Goal: Task Accomplishment & Management: Complete application form

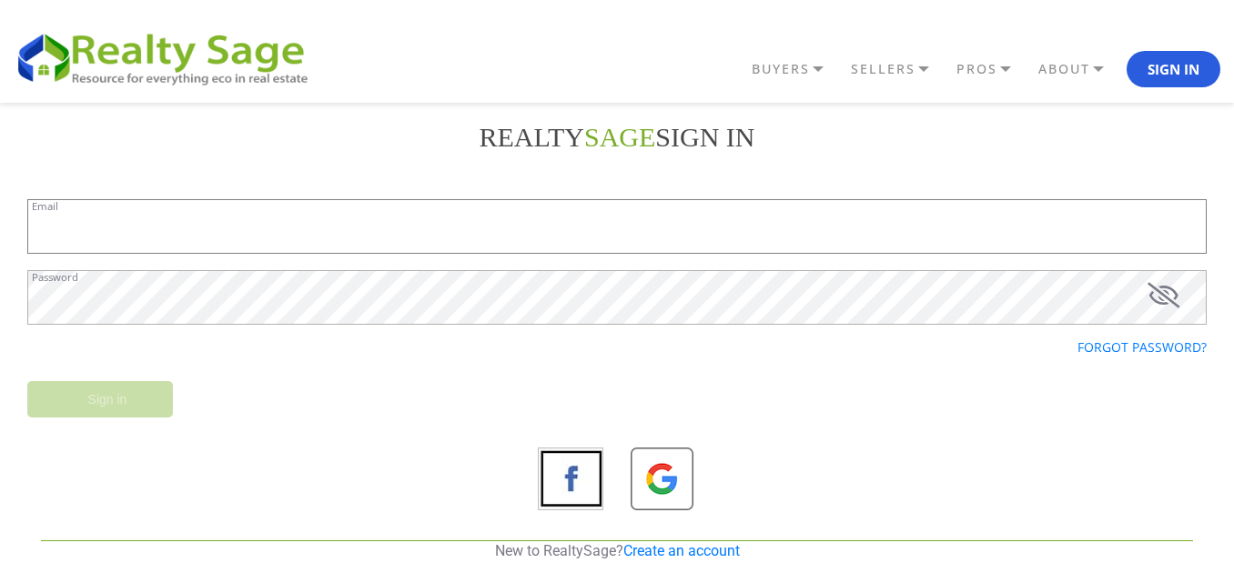
click at [145, 232] on input "Email" at bounding box center [616, 226] width 1179 height 55
paste input "sellmyhouse2356@outlook.com"
type input "sellmyhouse2356@outlook.com"
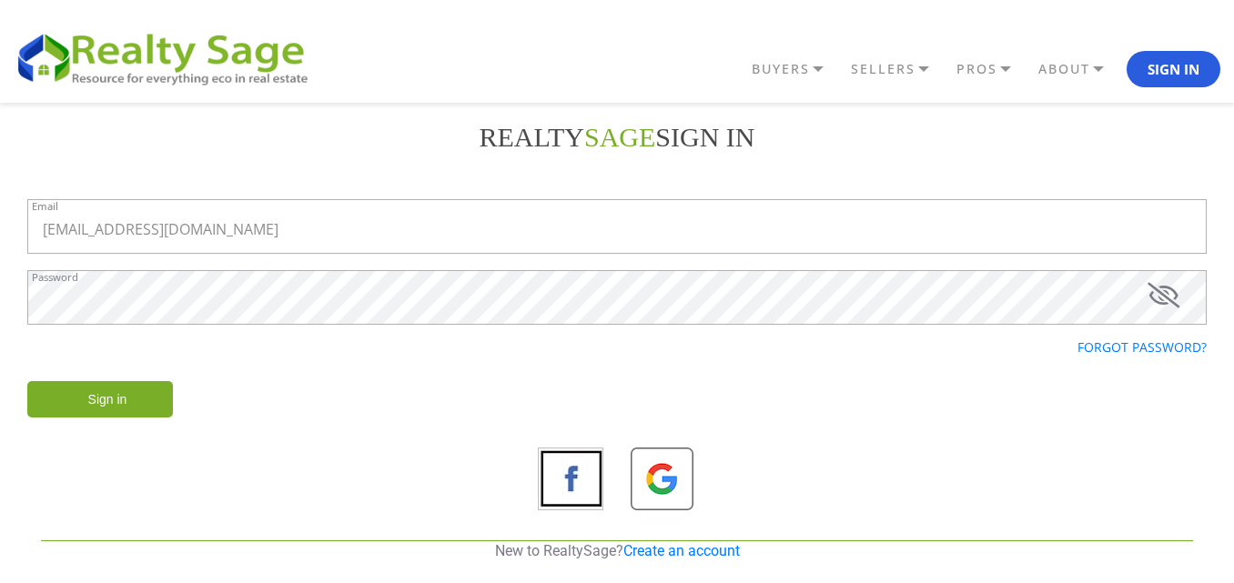
click at [95, 396] on input "Sign in" at bounding box center [100, 399] width 146 height 36
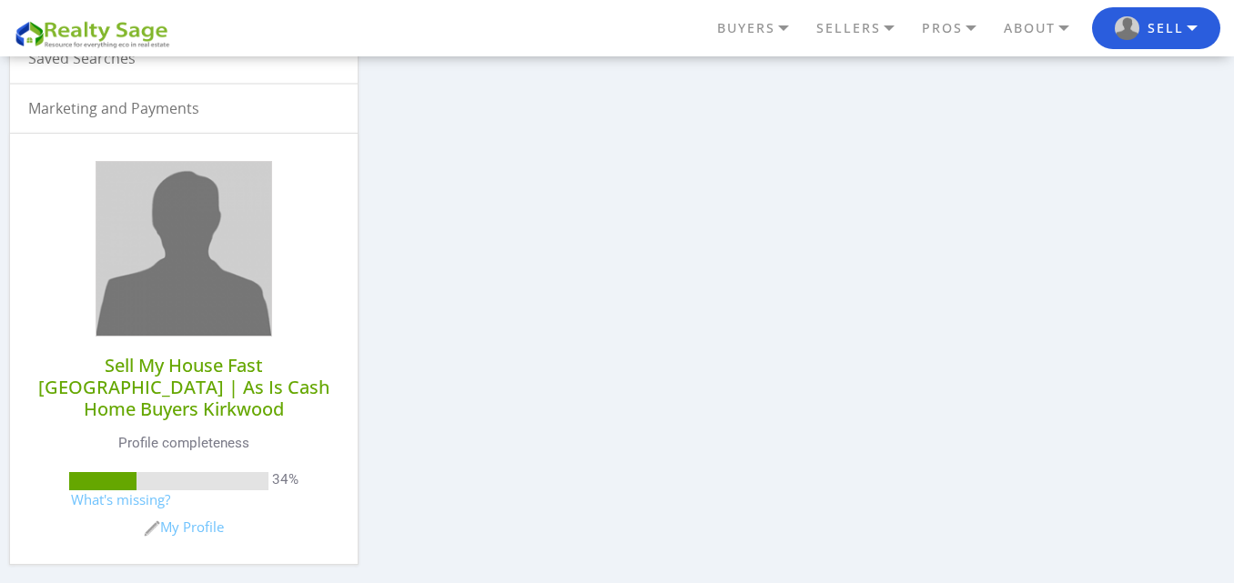
scroll to position [546, 0]
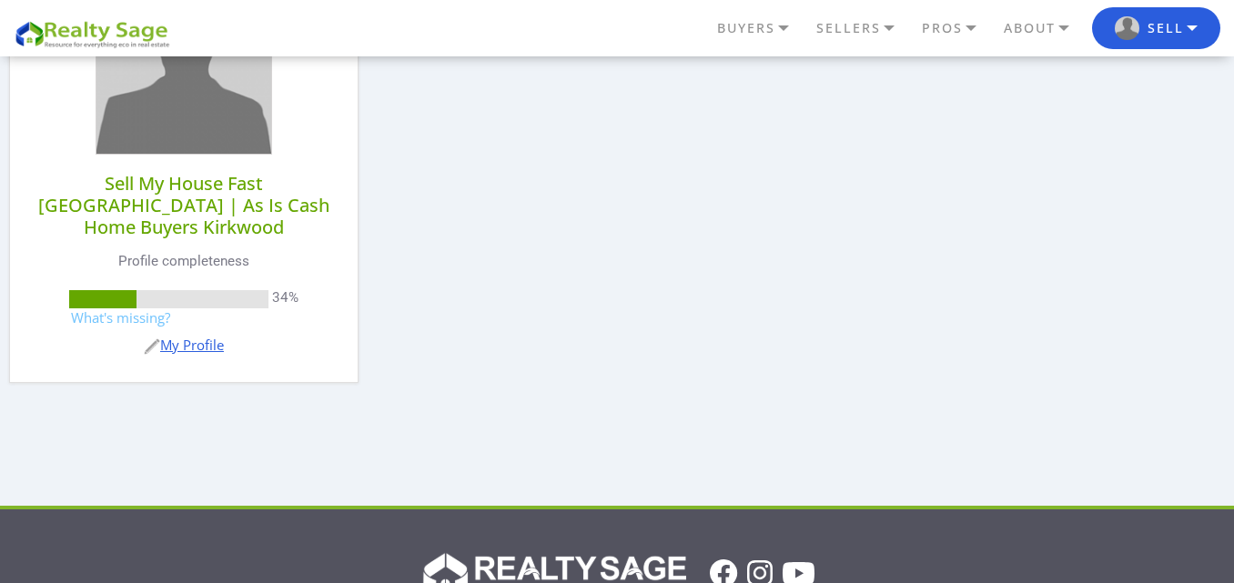
click at [200, 336] on link "My Profile" at bounding box center [184, 345] width 80 height 18
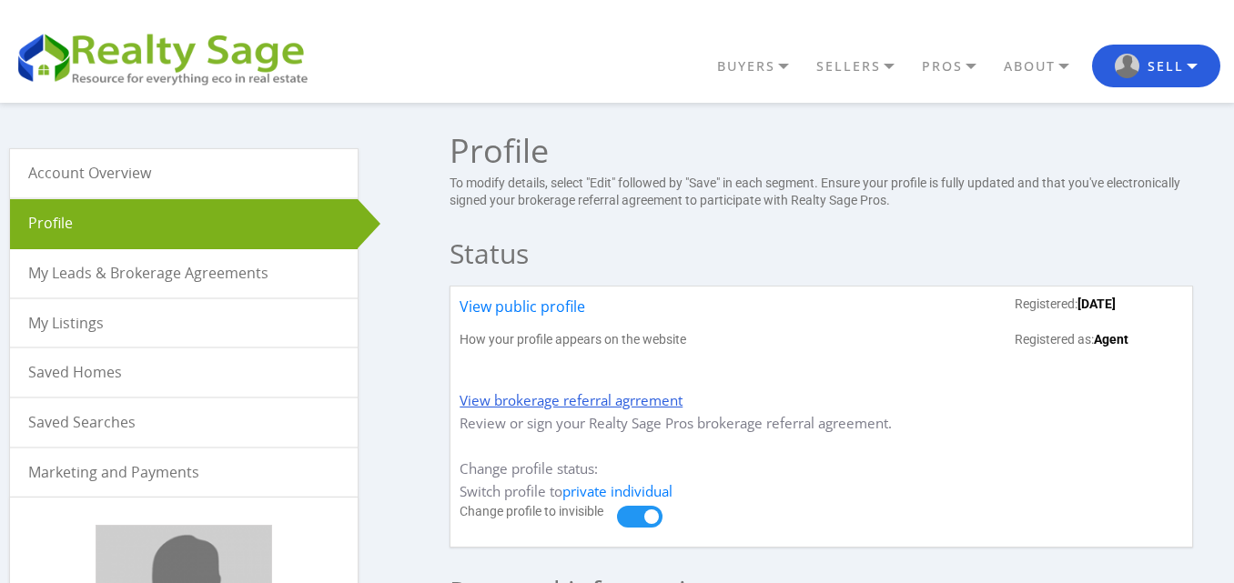
click at [529, 393] on link "View brokerage referral agrrement" at bounding box center [570, 400] width 223 height 18
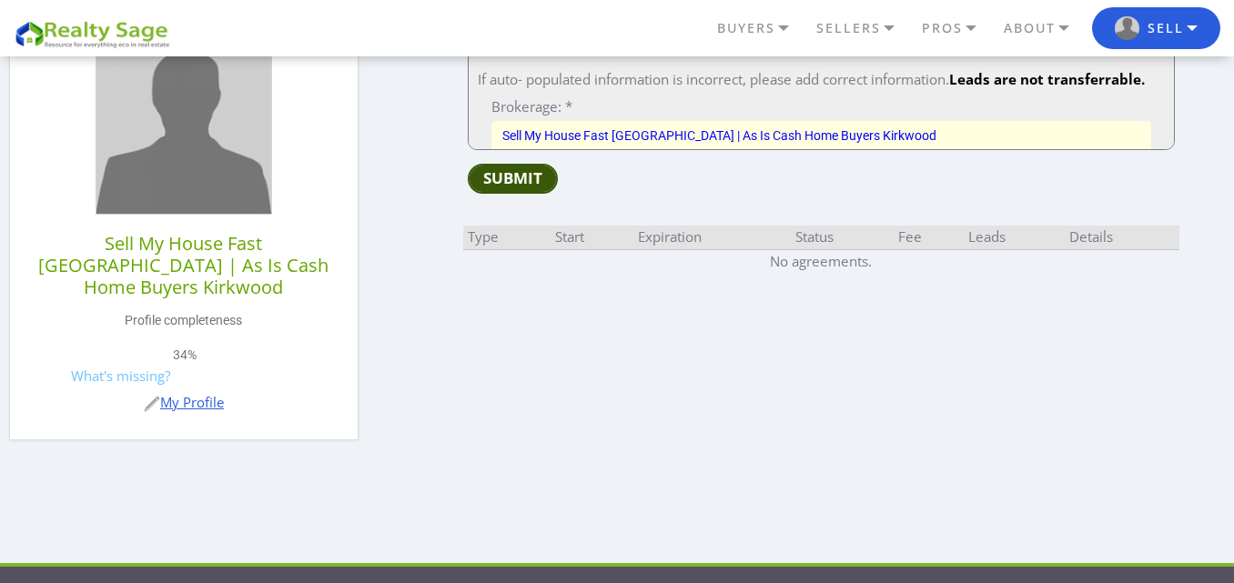
click at [147, 396] on img at bounding box center [152, 404] width 16 height 16
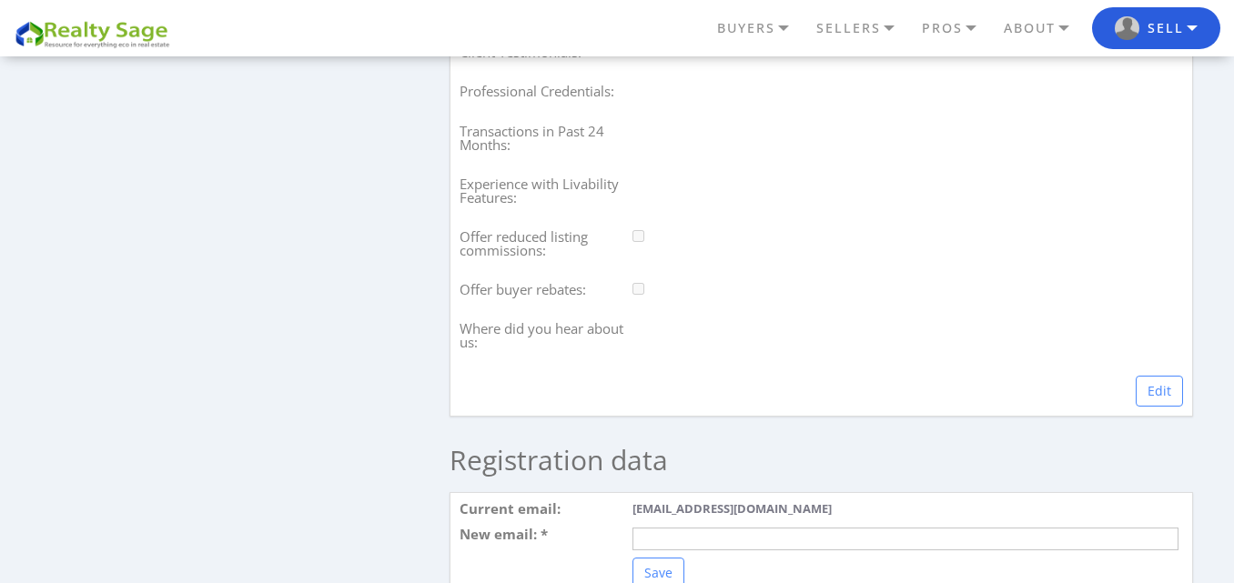
scroll to position [1638, 0]
click at [1145, 392] on link "Edit" at bounding box center [1158, 388] width 47 height 31
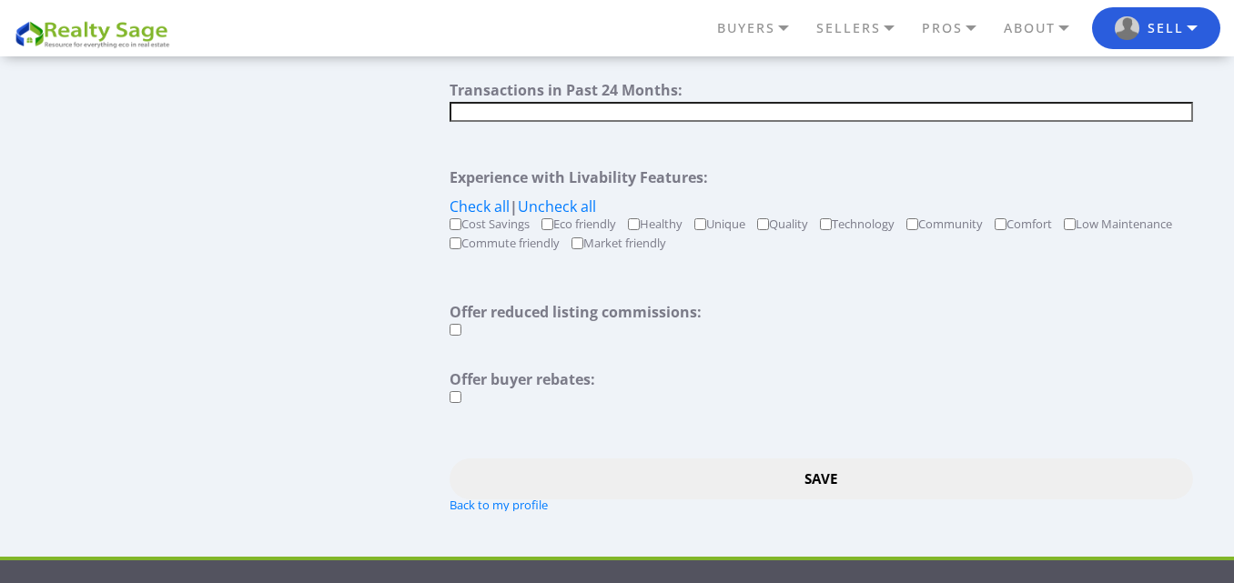
scroll to position [2002, 0]
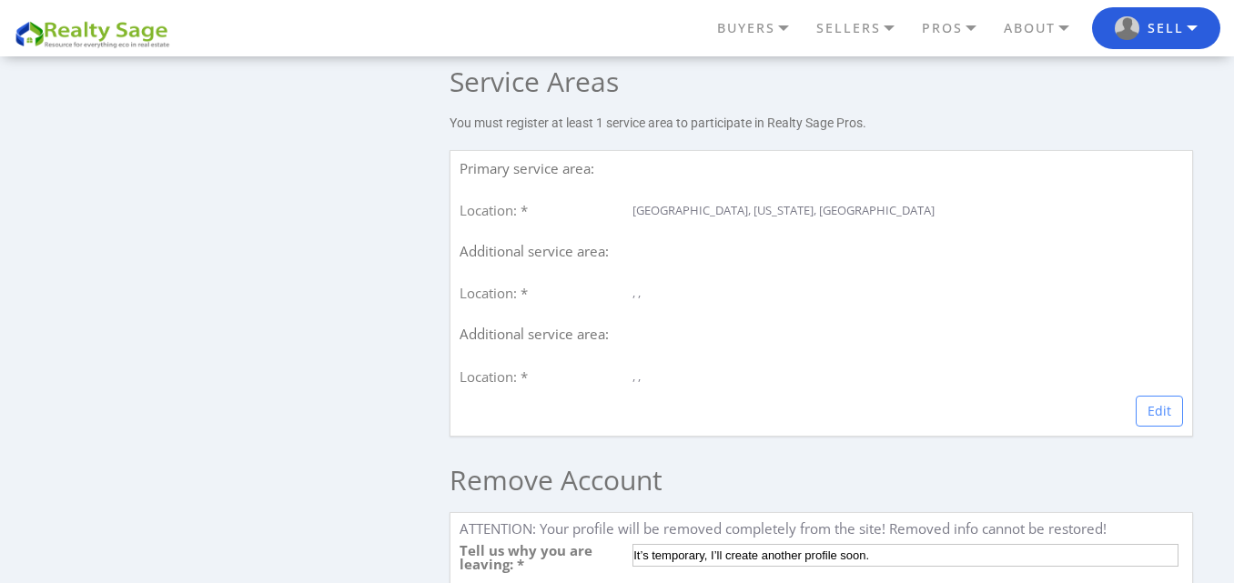
scroll to position [2456, 0]
click at [1142, 424] on link "Edit" at bounding box center [1158, 408] width 47 height 31
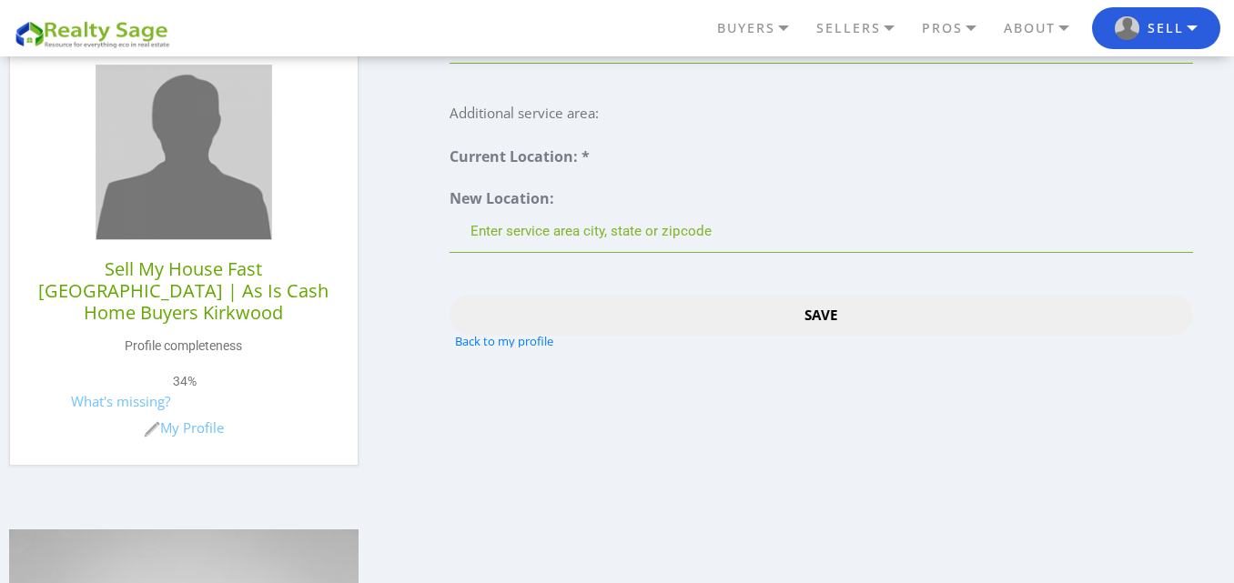
scroll to position [273, 0]
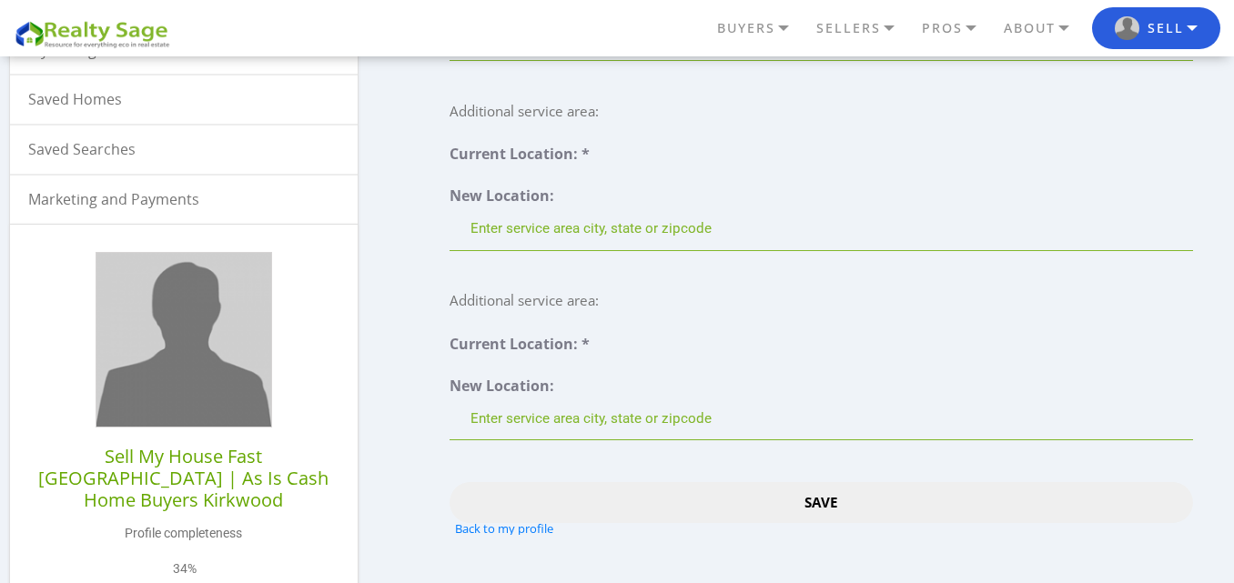
click at [755, 419] on input "text" at bounding box center [820, 420] width 742 height 44
paste input "63026"
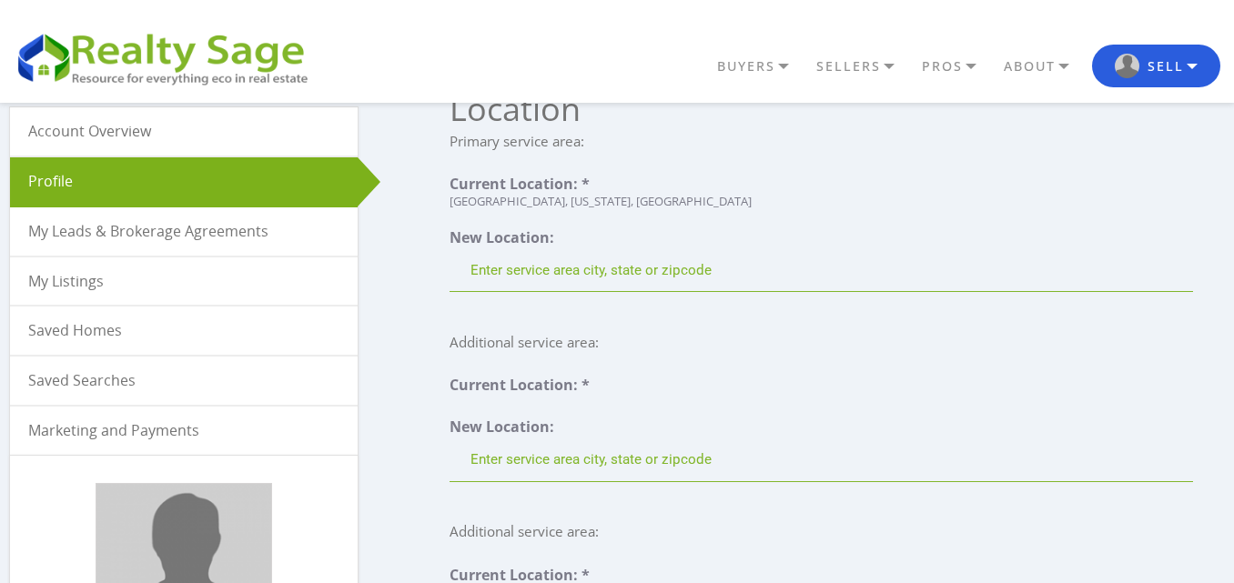
scroll to position [0, 0]
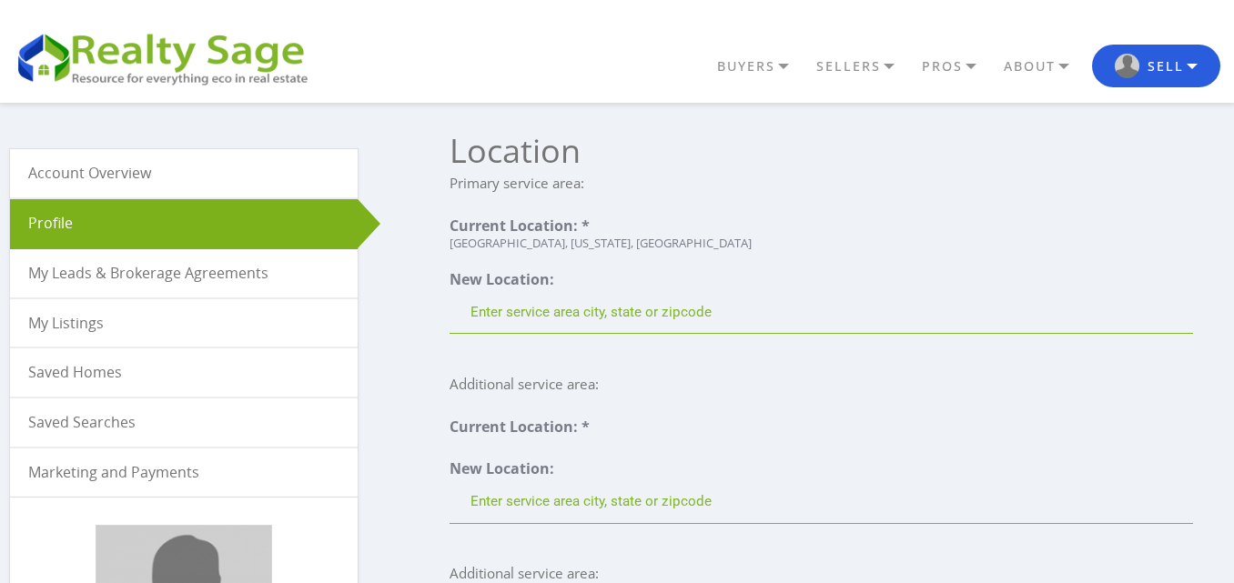
type input "63026"
click at [570, 243] on div "Fenton, Missouri, United States" at bounding box center [820, 243] width 742 height 12
click at [531, 244] on div "[GEOGRAPHIC_DATA], [US_STATE], [GEOGRAPHIC_DATA]" at bounding box center [820, 243] width 742 height 12
click at [519, 319] on input "text" at bounding box center [820, 313] width 742 height 44
paste input "Fenton, MO 63026"
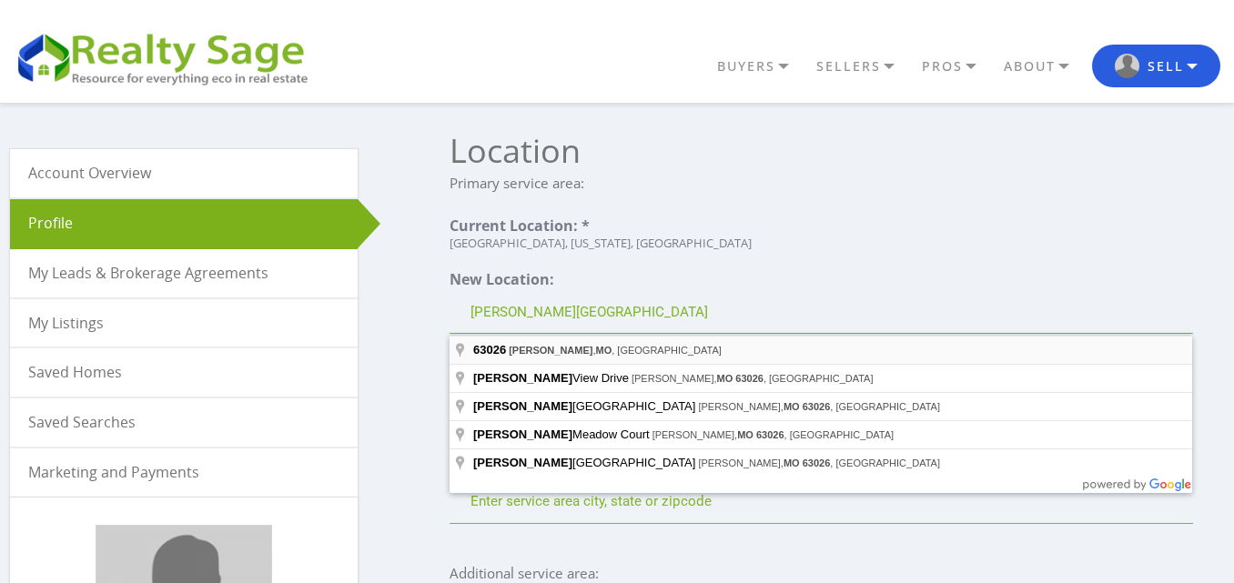
type input "Fenton, MO 63026, USA"
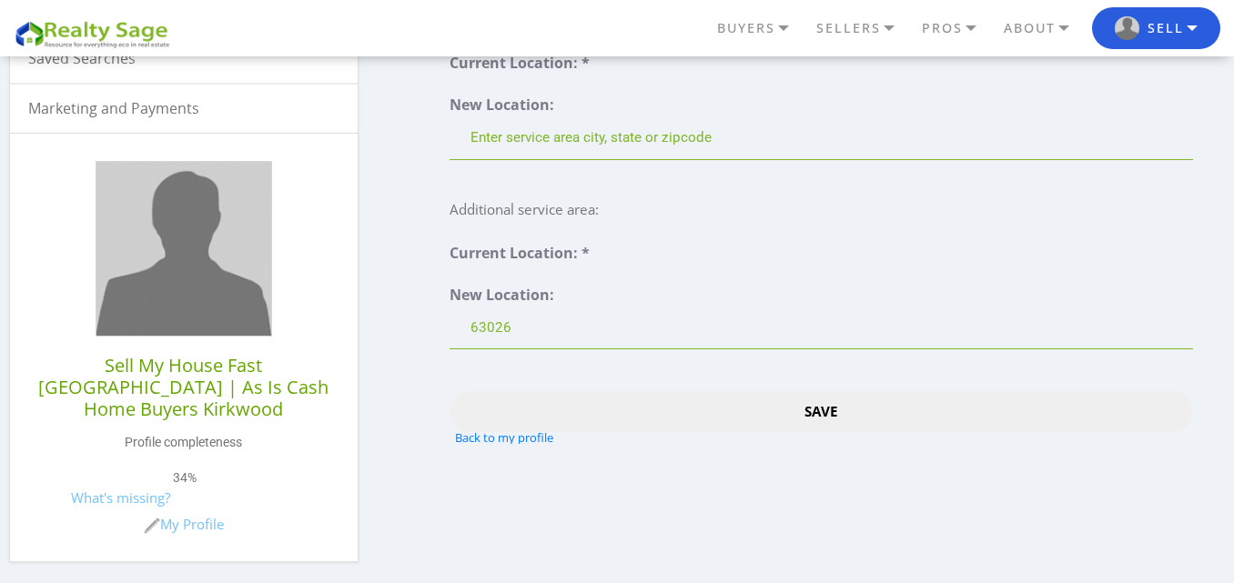
scroll to position [546, 0]
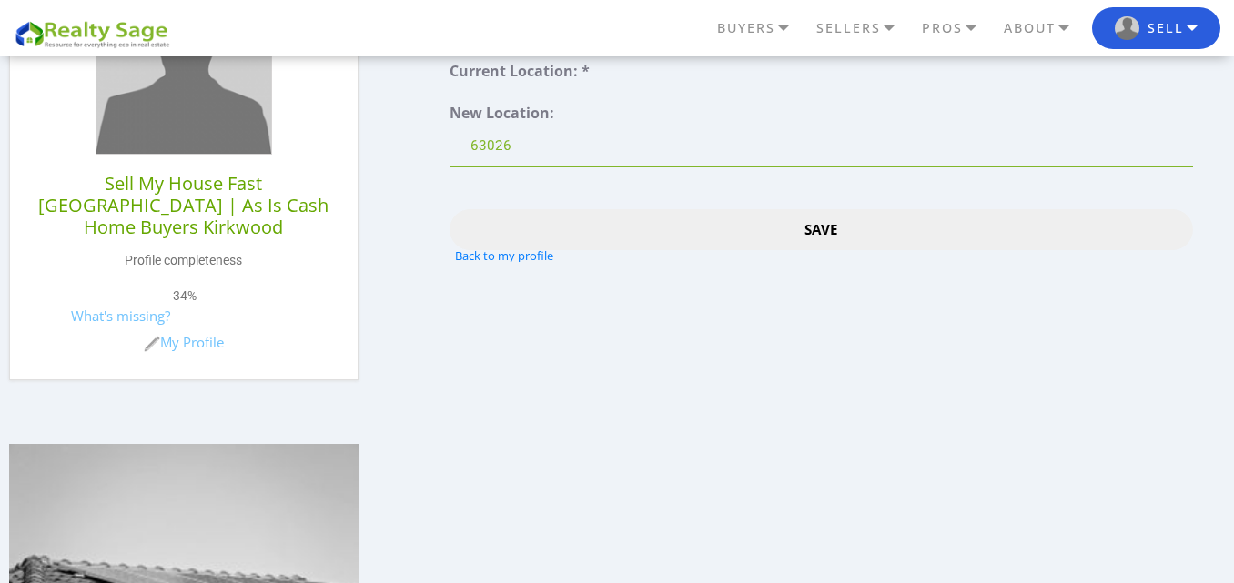
click at [823, 240] on input "Save" at bounding box center [820, 229] width 742 height 41
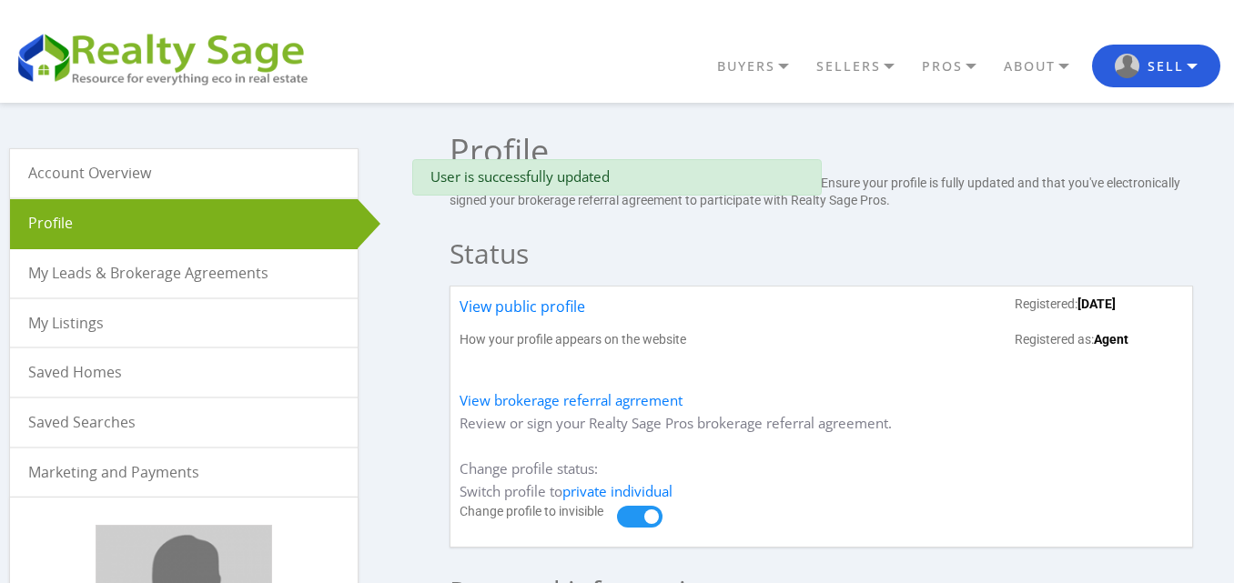
click at [525, 307] on link "View public profile" at bounding box center [522, 313] width 126 height 35
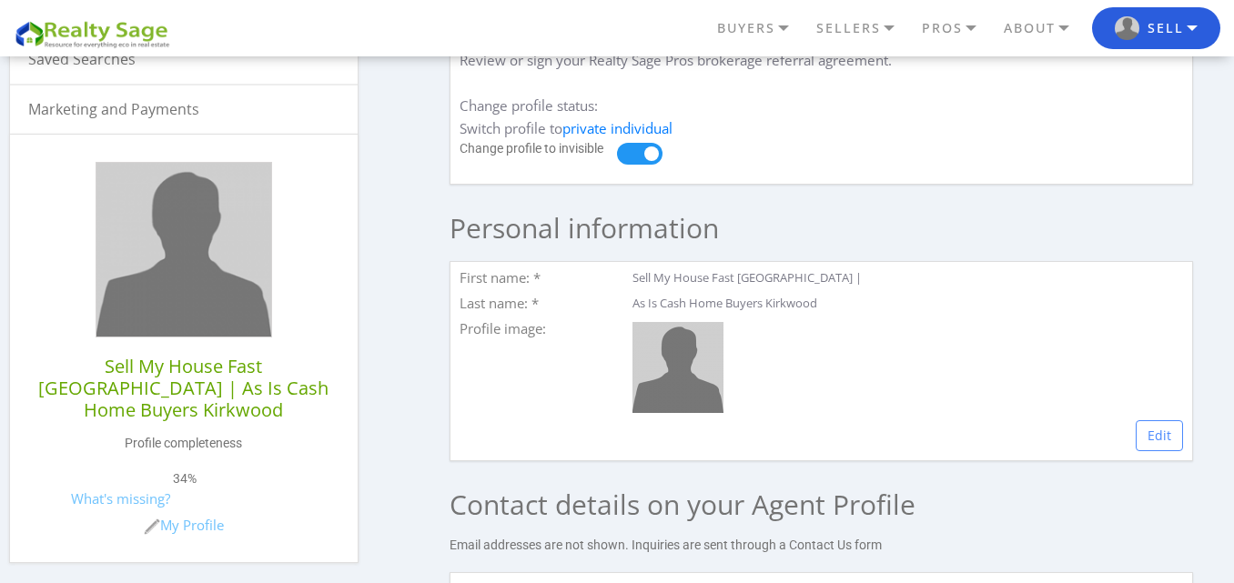
scroll to position [364, 0]
click at [162, 515] on link "My Profile" at bounding box center [184, 524] width 80 height 18
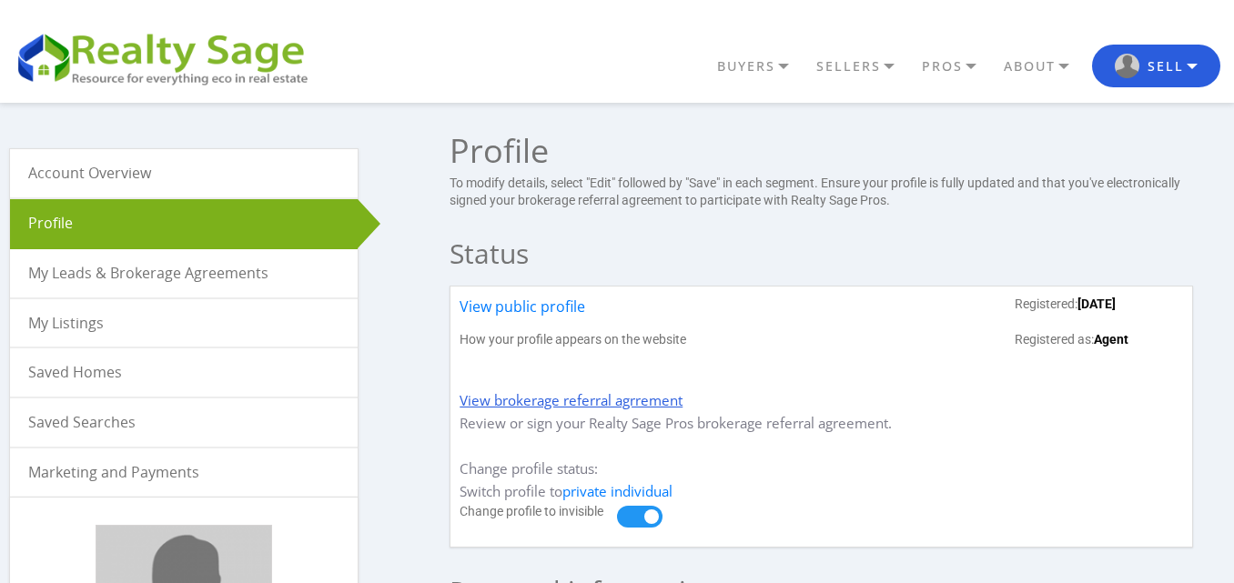
click at [576, 401] on link "View brokerage referral agrrement" at bounding box center [570, 400] width 223 height 18
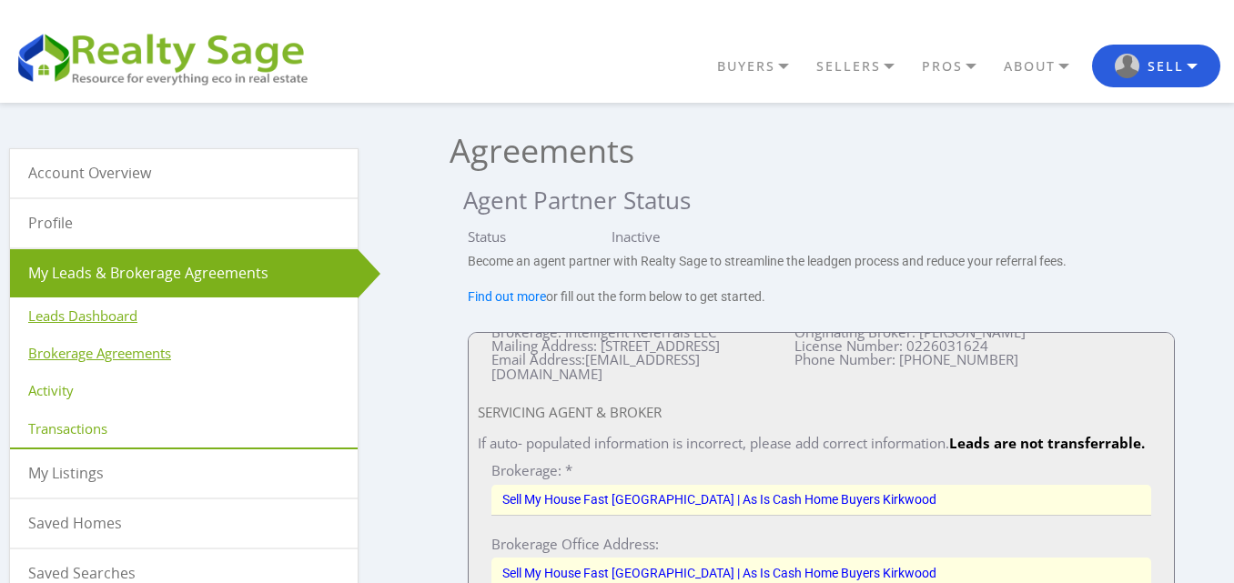
click at [141, 315] on link "Leads Dashboard" at bounding box center [184, 316] width 348 height 37
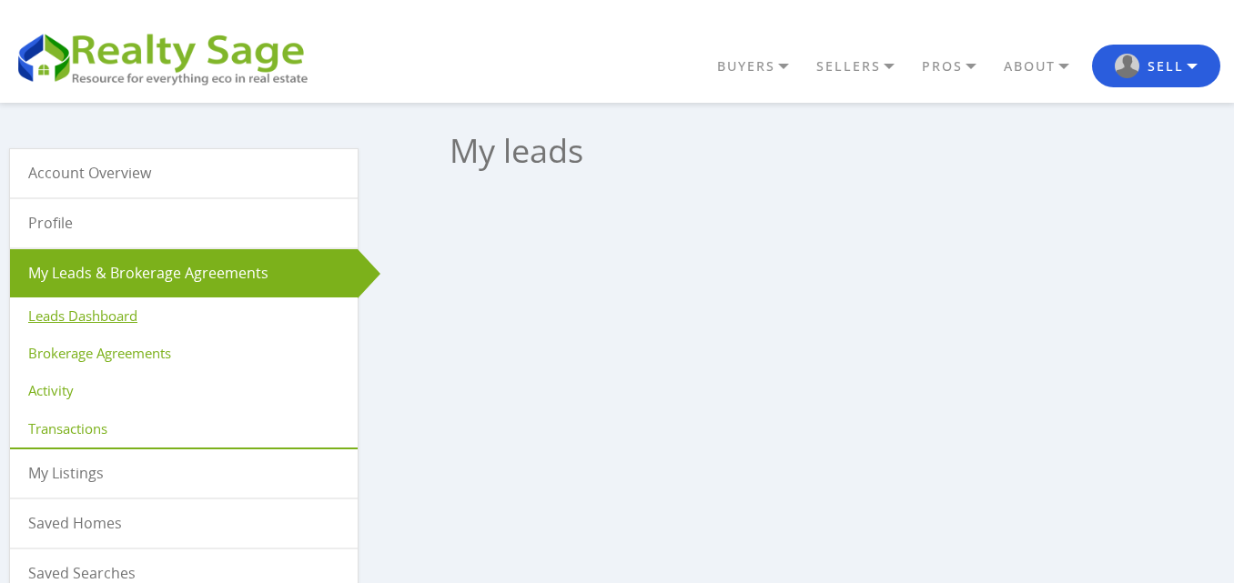
click at [76, 227] on link "Profile" at bounding box center [184, 223] width 348 height 48
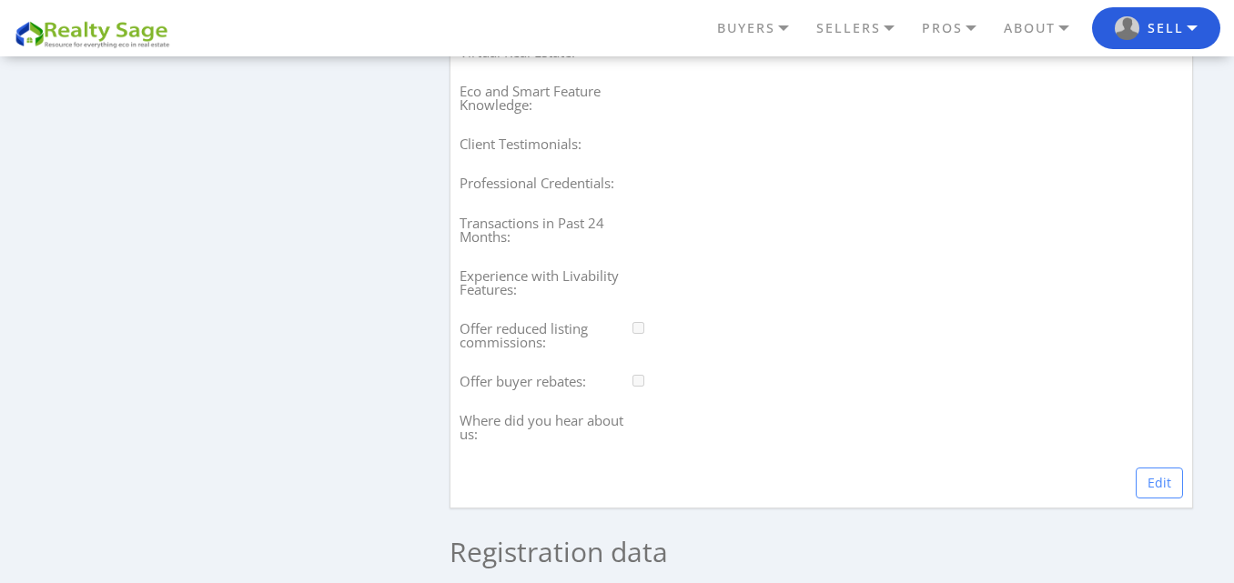
scroll to position [1547, 0]
click at [1155, 489] on link "Edit" at bounding box center [1158, 479] width 47 height 31
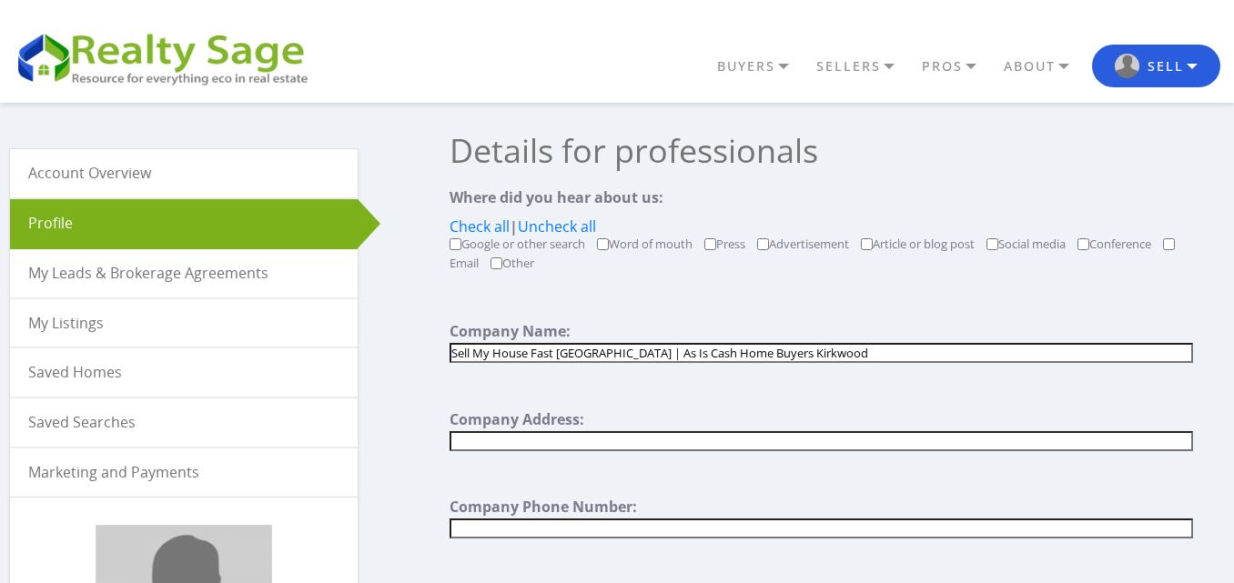
click at [550, 439] on input "text" at bounding box center [820, 441] width 742 height 20
paste input "[STREET_ADDRESS][PERSON_NAME]"
type input "[STREET_ADDRESS][PERSON_NAME]"
click at [534, 540] on div at bounding box center [820, 535] width 742 height 32
click at [538, 533] on input "text" at bounding box center [820, 529] width 742 height 20
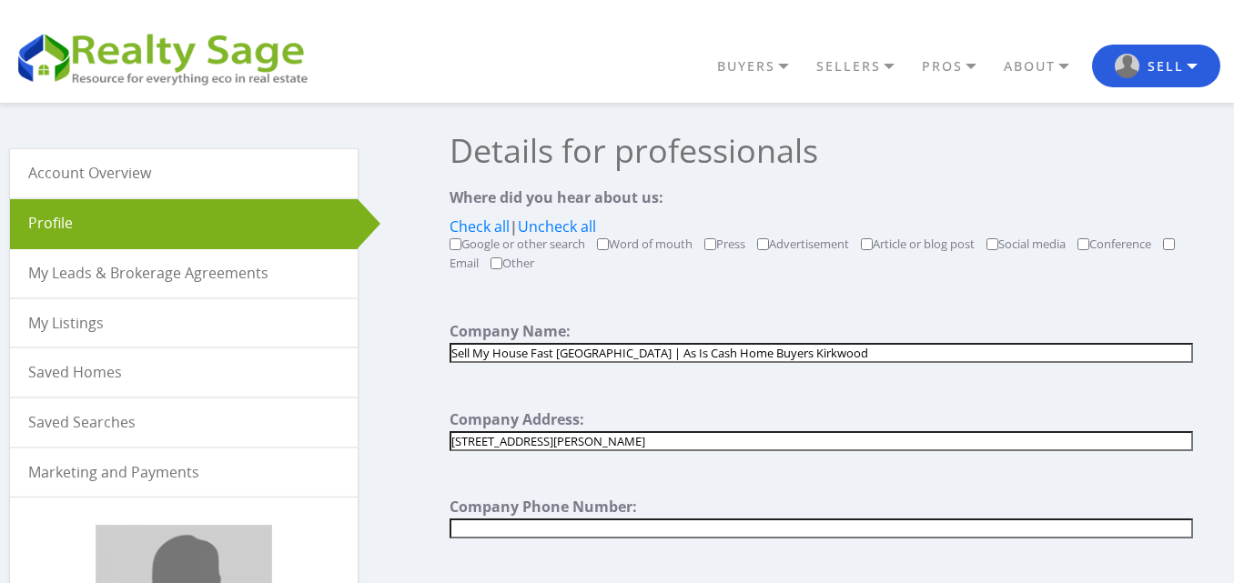
paste input "[PHONE_NUMBER]"
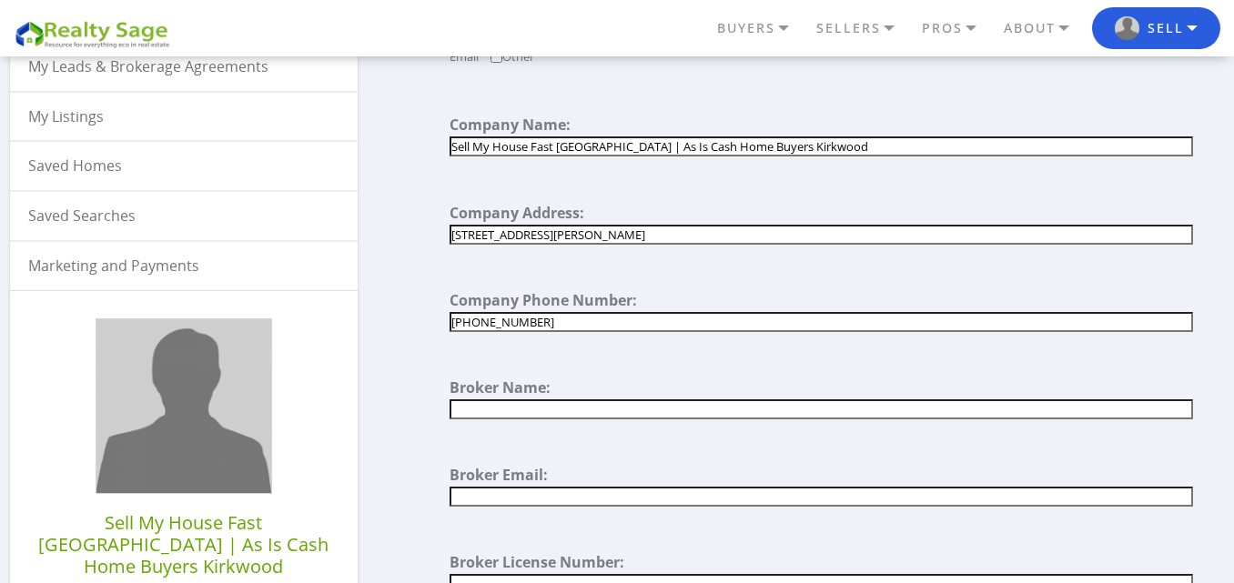
scroll to position [364, 0]
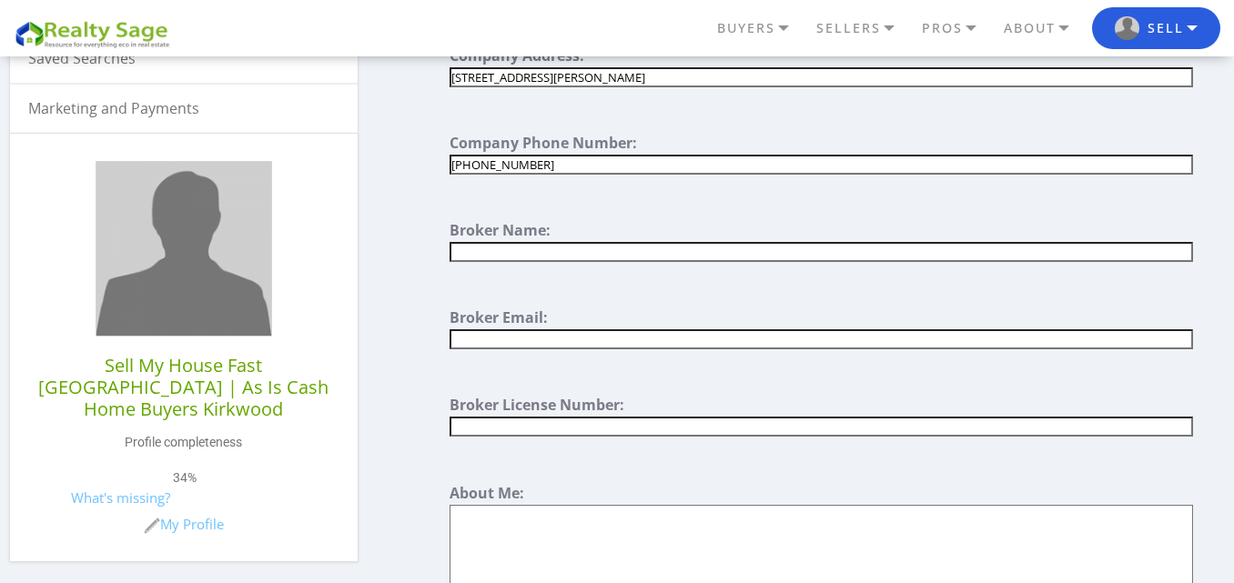
type input "[PHONE_NUMBER]"
click at [528, 247] on input "text" at bounding box center [820, 252] width 742 height 20
paste input "[PERSON_NAME]"
type input "[PERSON_NAME]"
click at [524, 339] on input "text" at bounding box center [820, 339] width 742 height 20
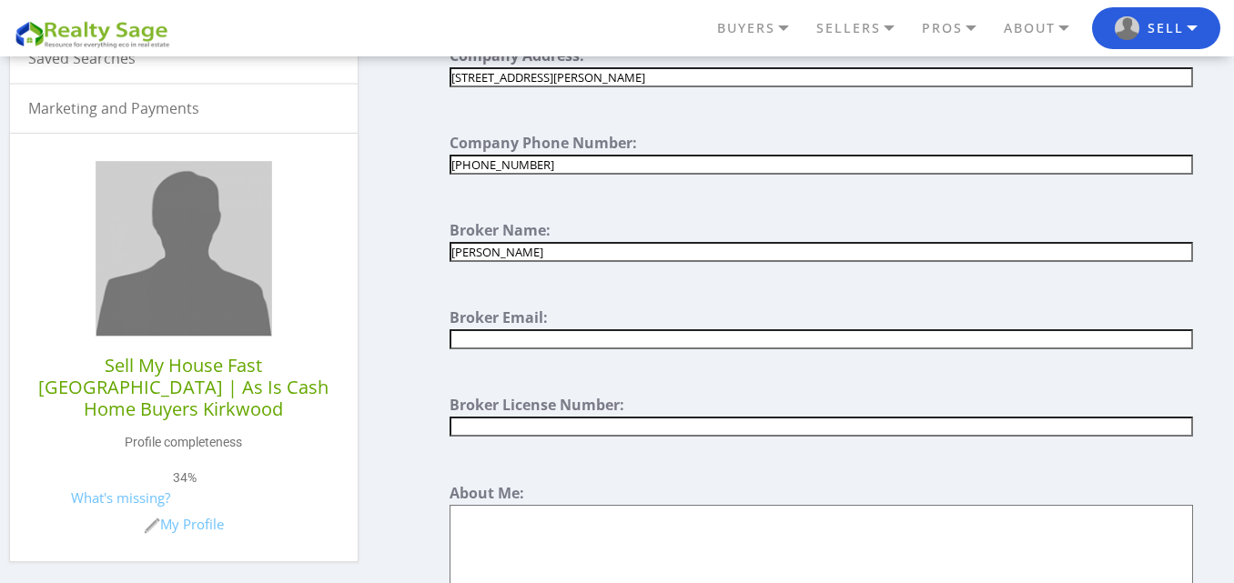
paste input "team@sellmyhousefaststlmo.com"
type input "team@sellmyhousefaststlmo.com"
click at [558, 535] on textarea at bounding box center [820, 565] width 742 height 120
paste textarea "Sell My House Fast St Louis | As Is Cash Home Buyers is your trusted local hous…"
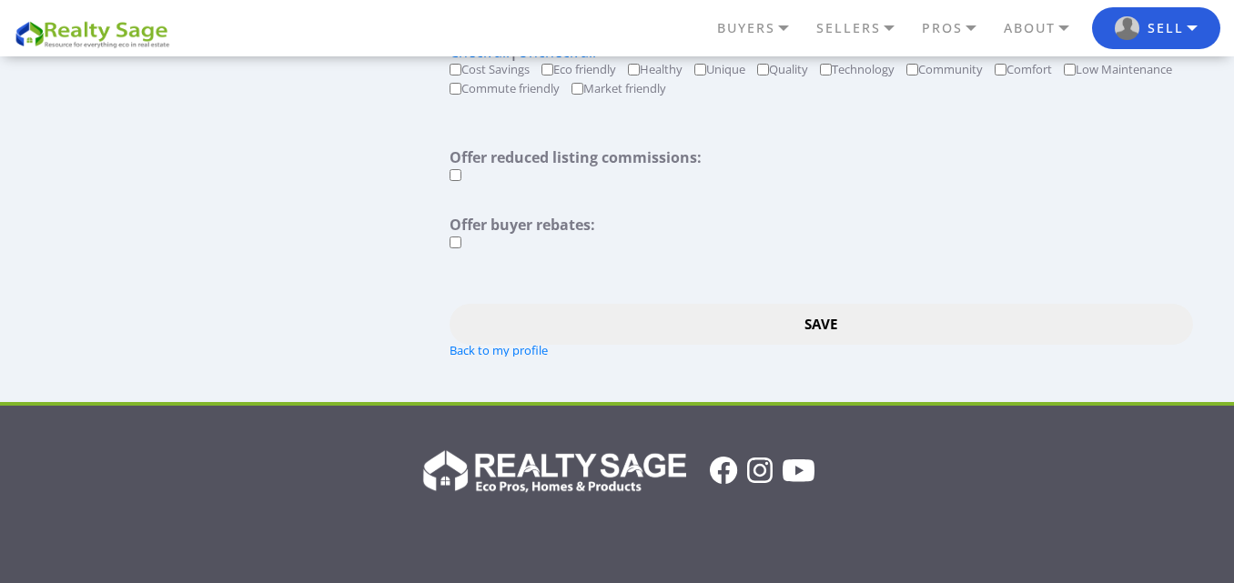
scroll to position [1911, 0]
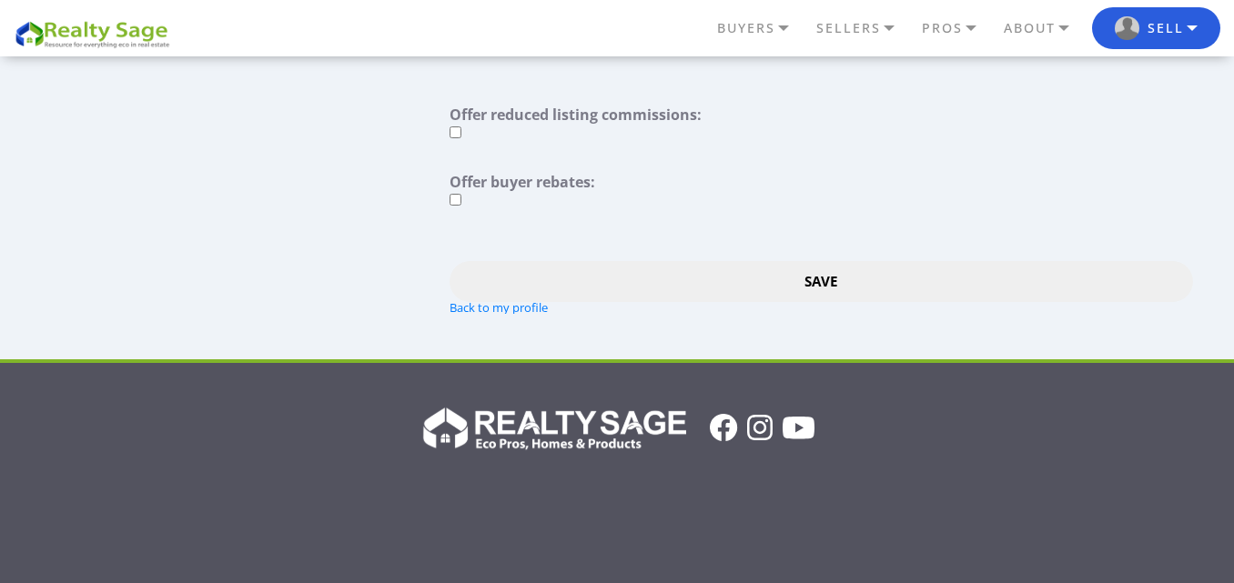
type textarea "Sell My House Fast St Louis | As Is Cash Home Buyers is your trusted local hous…"
click at [825, 283] on input "Save" at bounding box center [820, 281] width 742 height 41
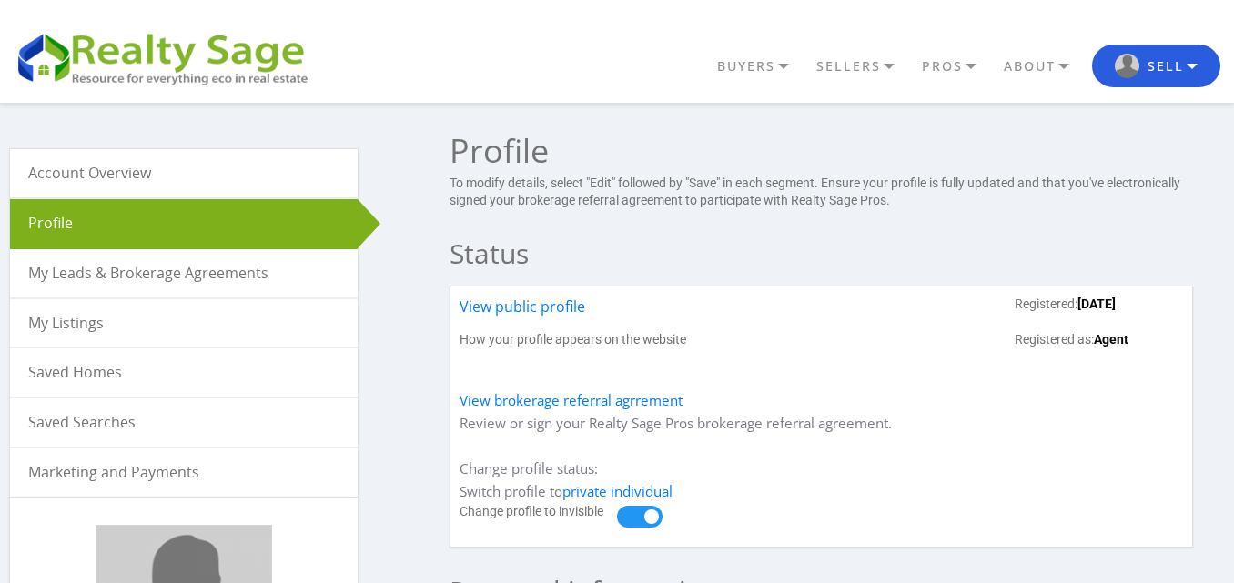
click at [97, 330] on link "My Listings" at bounding box center [184, 323] width 348 height 48
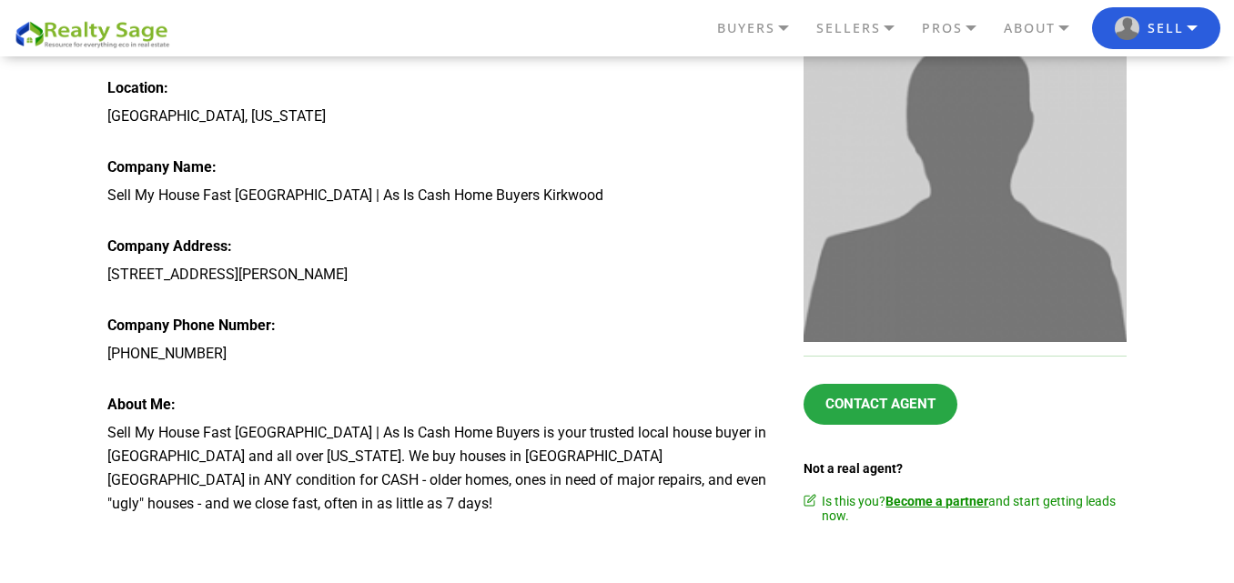
scroll to position [273, 0]
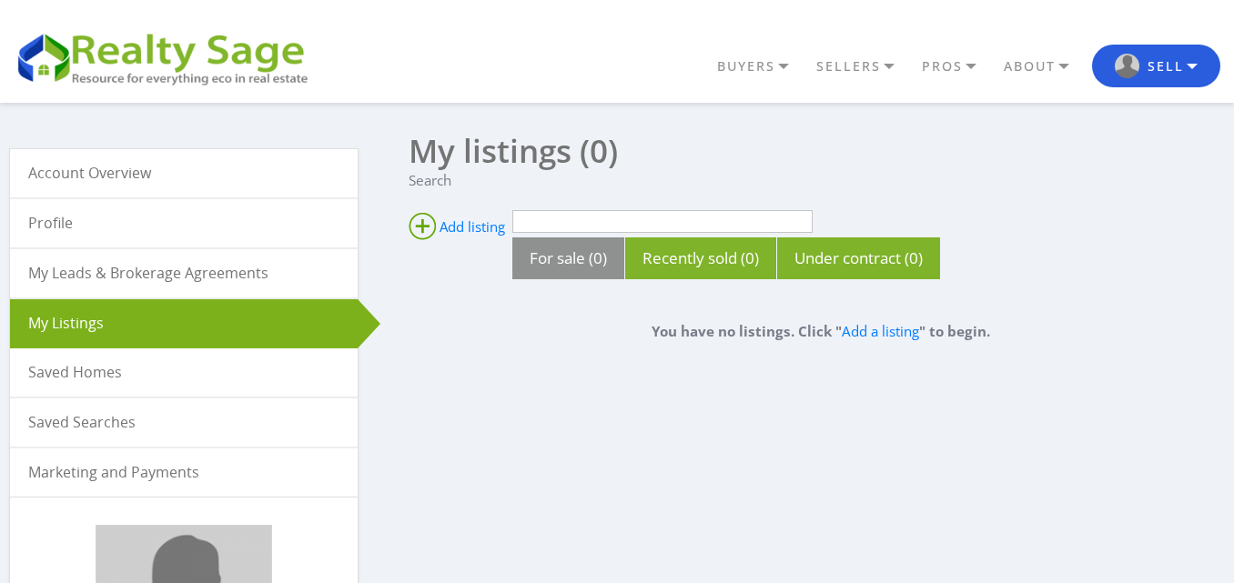
click at [54, 223] on link "Profile" at bounding box center [184, 223] width 348 height 48
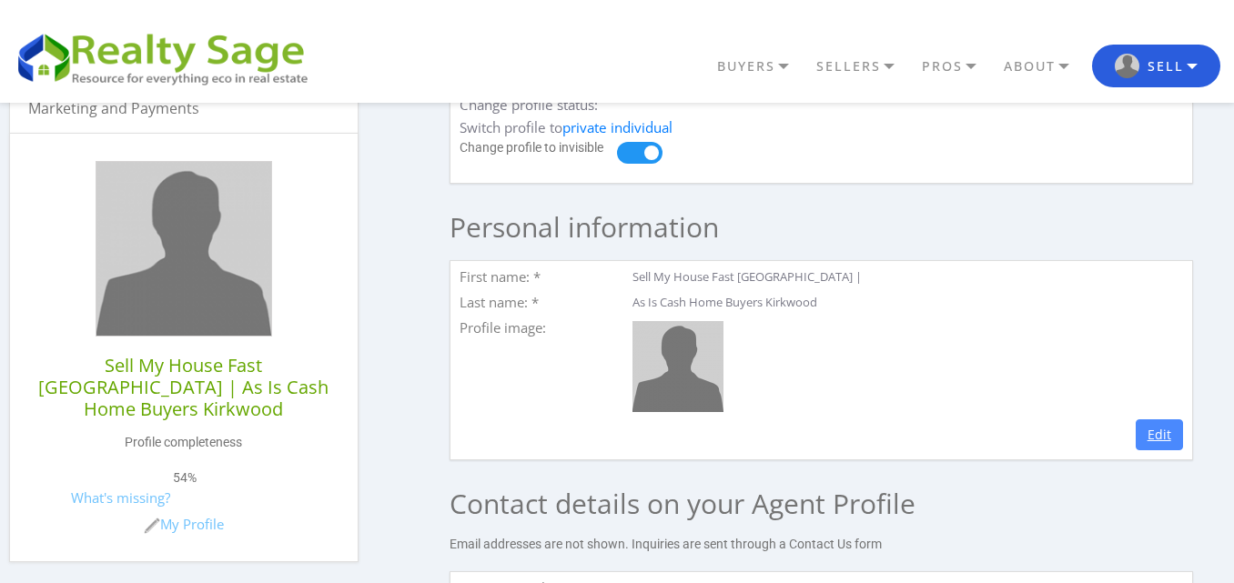
click at [1148, 443] on link "Edit" at bounding box center [1158, 434] width 47 height 31
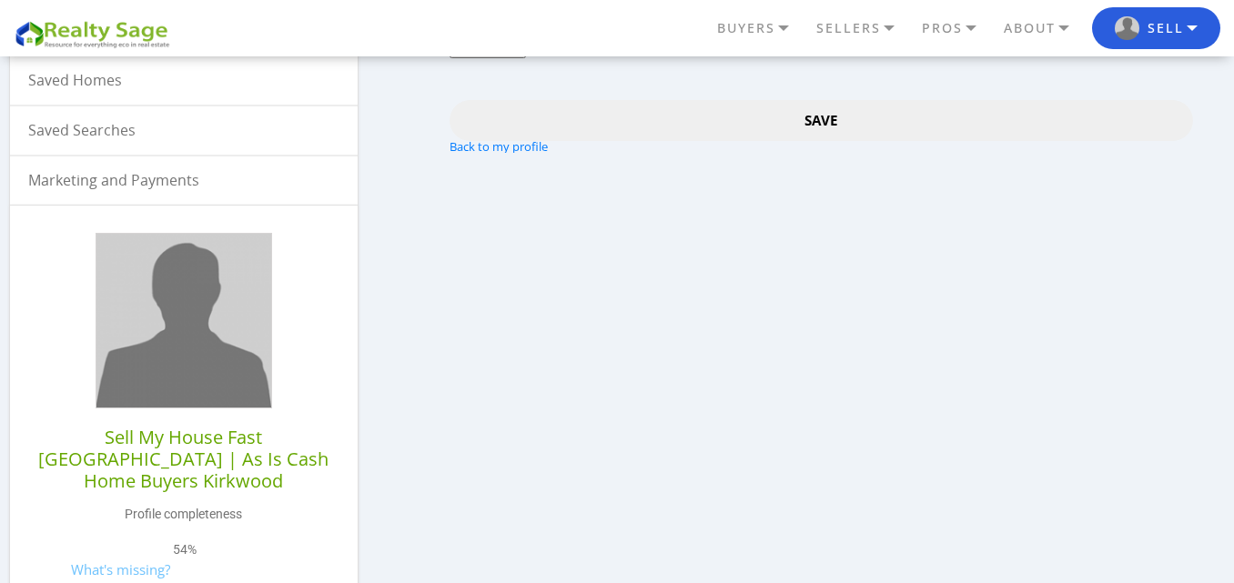
scroll to position [91, 0]
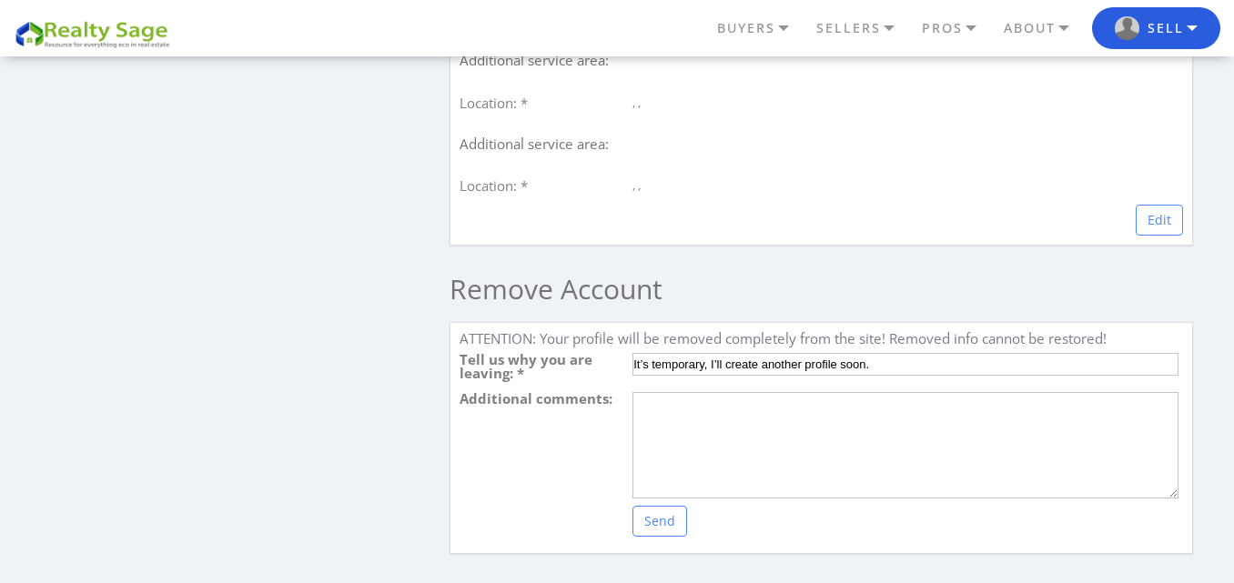
scroll to position [2547, 0]
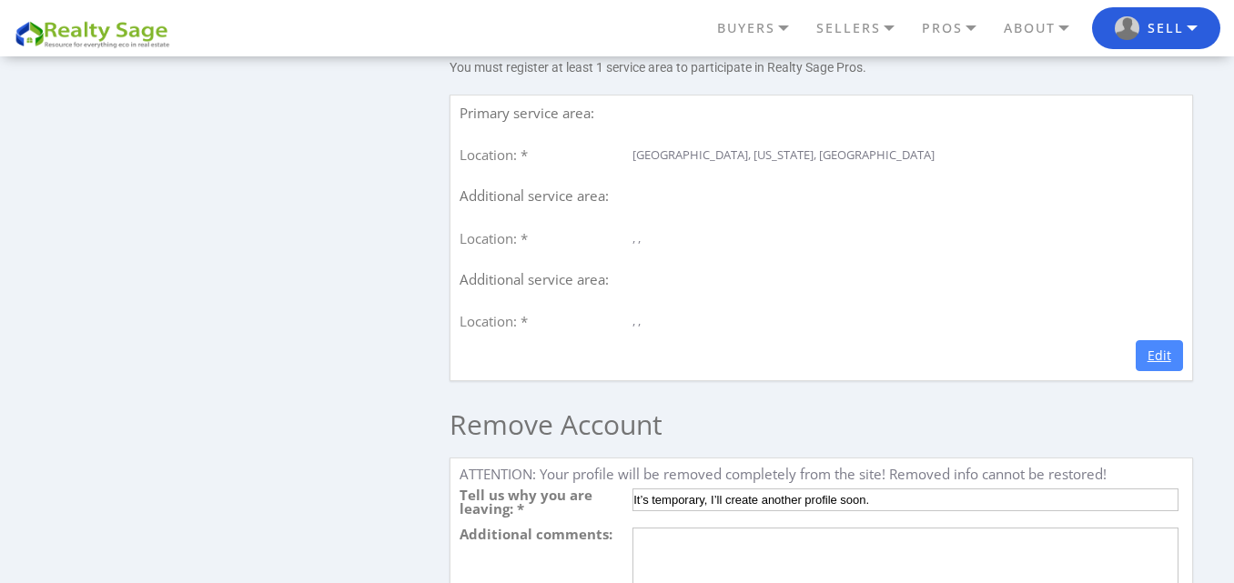
click at [1161, 371] on link "Edit" at bounding box center [1158, 355] width 47 height 31
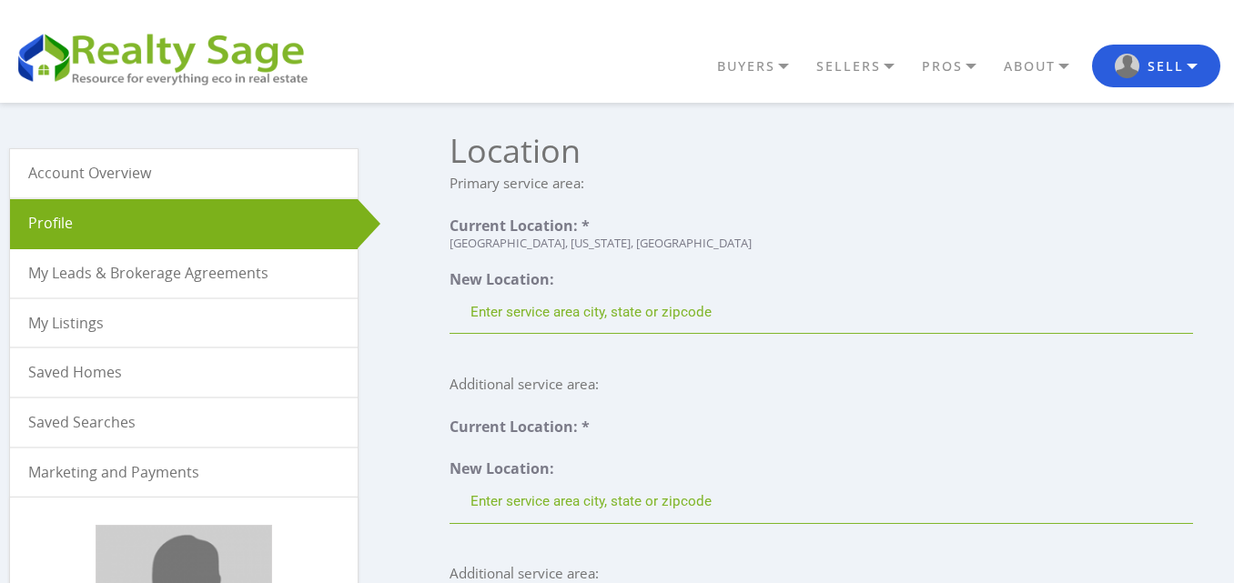
click at [547, 240] on div "Fenton, Missouri, United States" at bounding box center [820, 243] width 742 height 12
click at [53, 324] on link "My Listings" at bounding box center [184, 323] width 348 height 48
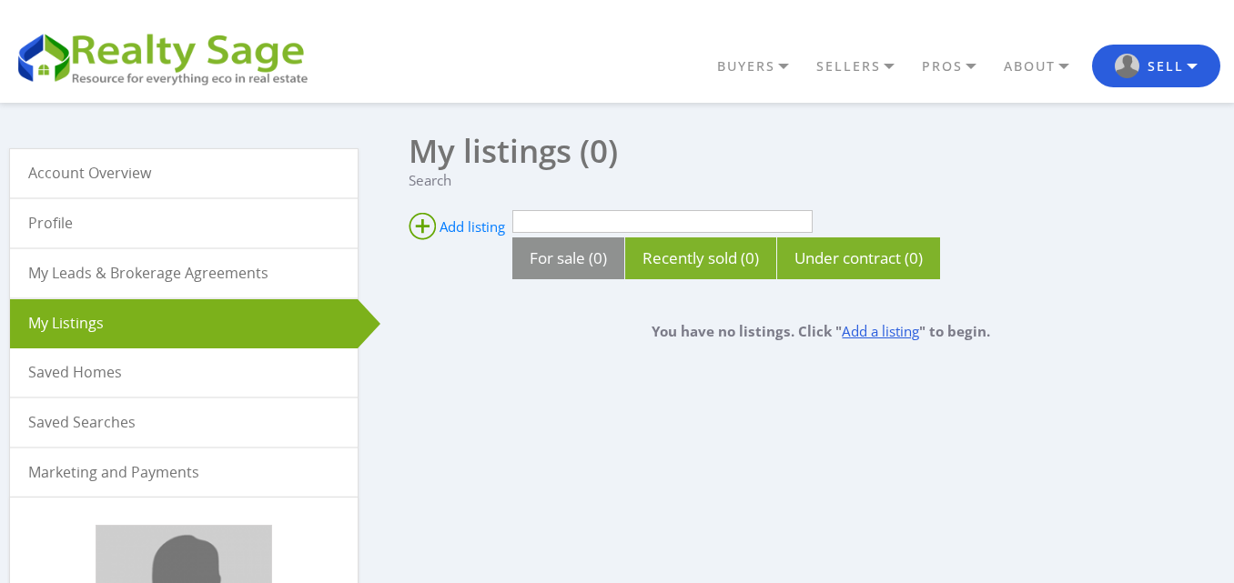
click at [893, 327] on link "Add a listing" at bounding box center [880, 331] width 77 height 18
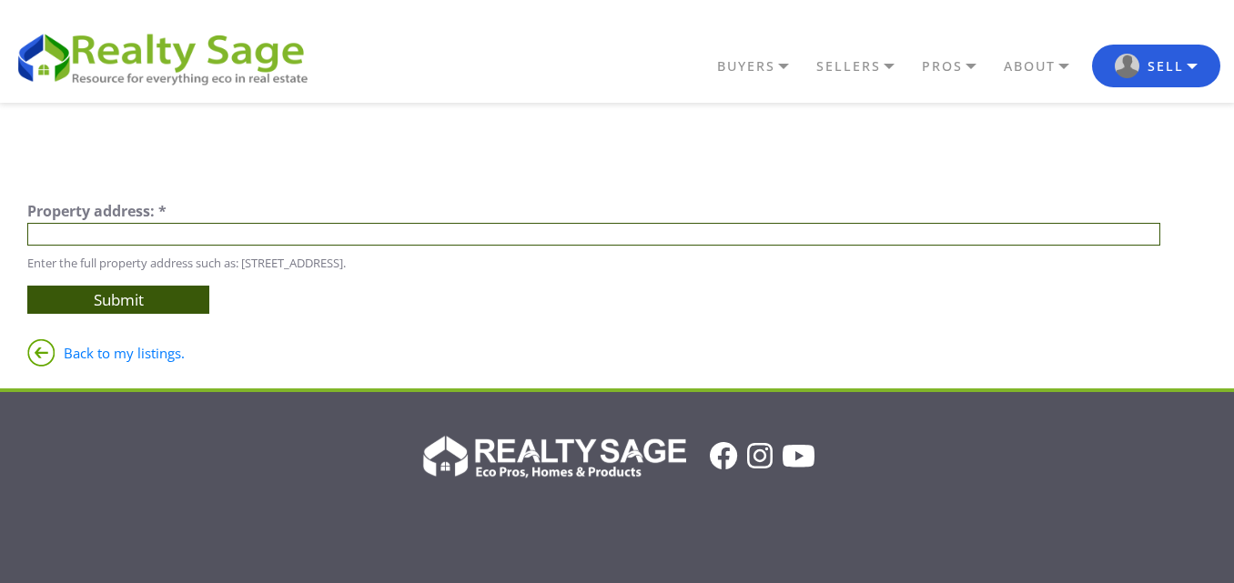
click at [129, 225] on input "text" at bounding box center [593, 234] width 1133 height 23
paste input "[STREET_ADDRESS][PERSON_NAME]"
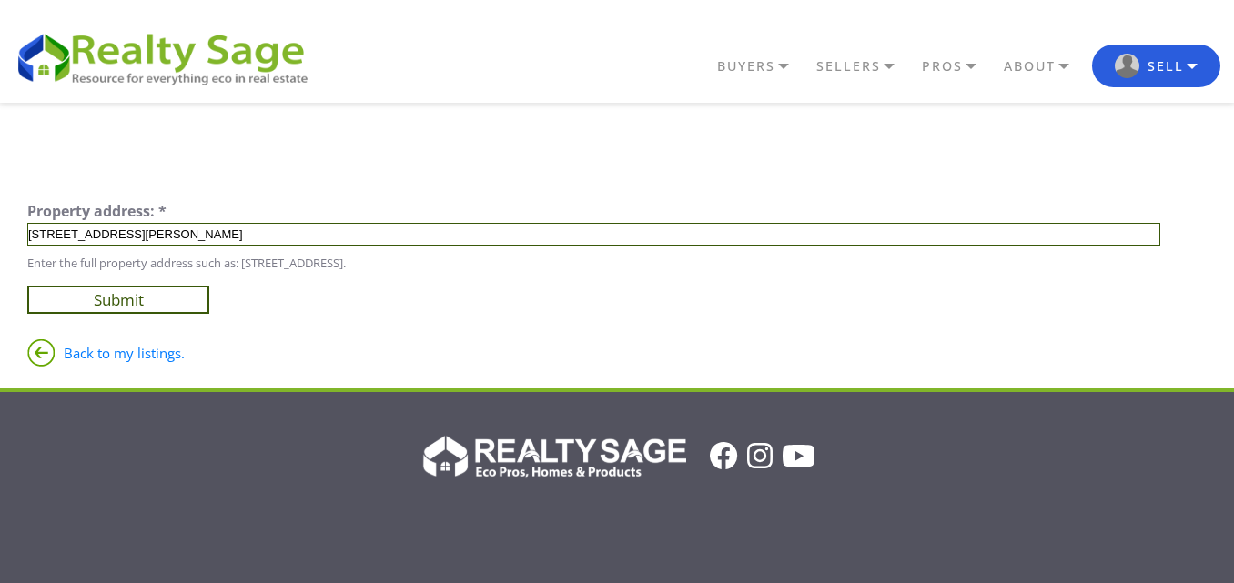
type input "[STREET_ADDRESS][PERSON_NAME]"
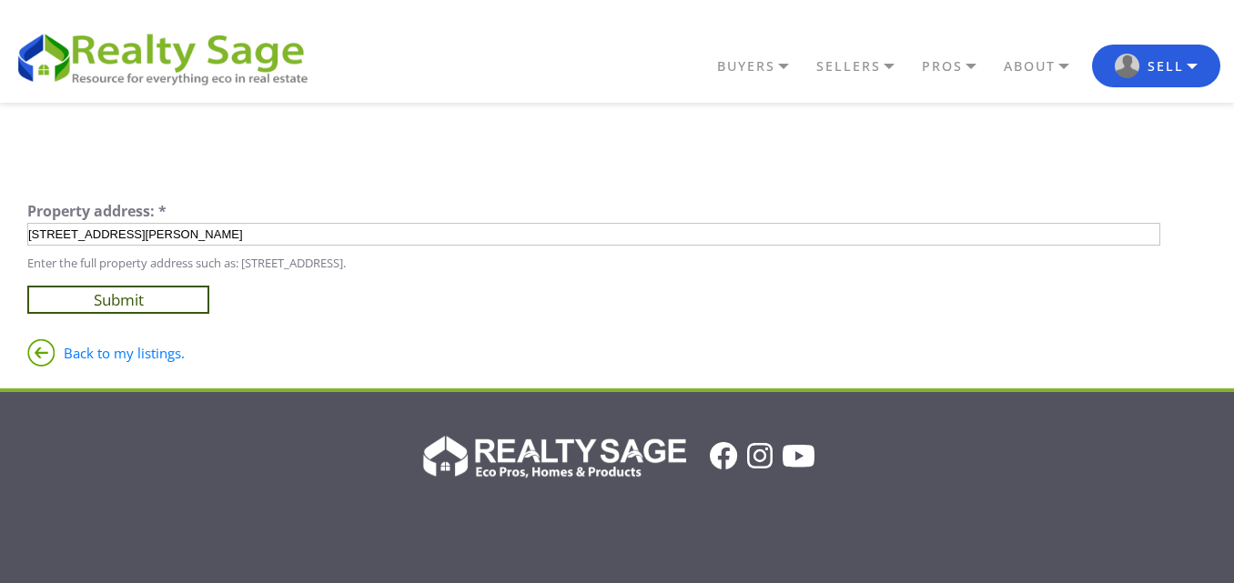
click at [126, 302] on input "Submit" at bounding box center [118, 300] width 182 height 28
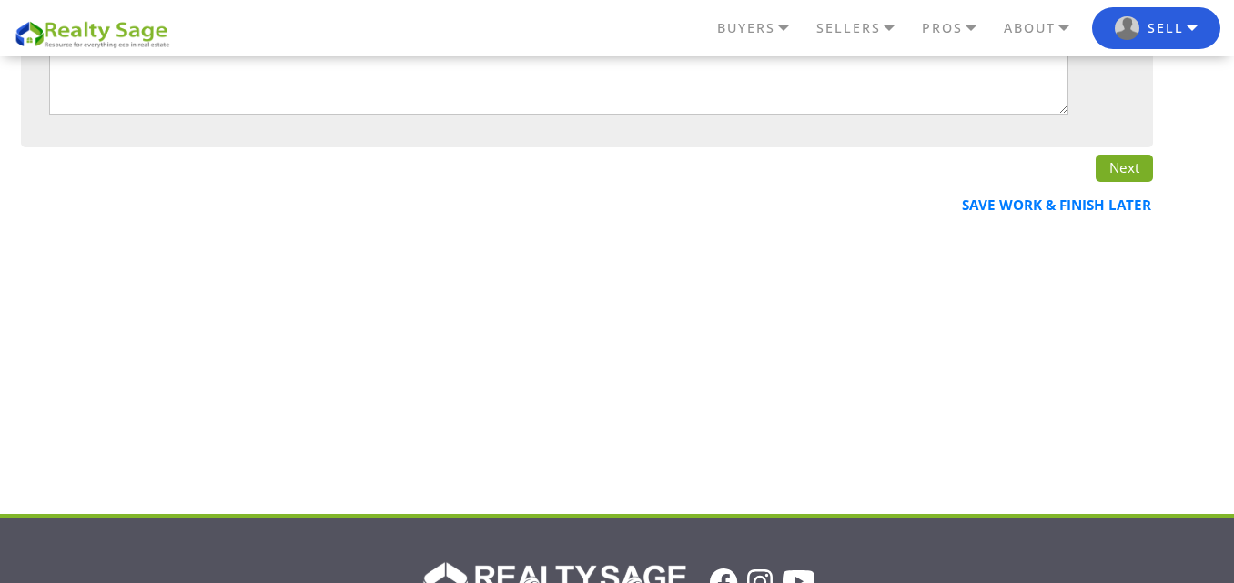
scroll to position [910, 0]
